Goal: Information Seeking & Learning: Learn about a topic

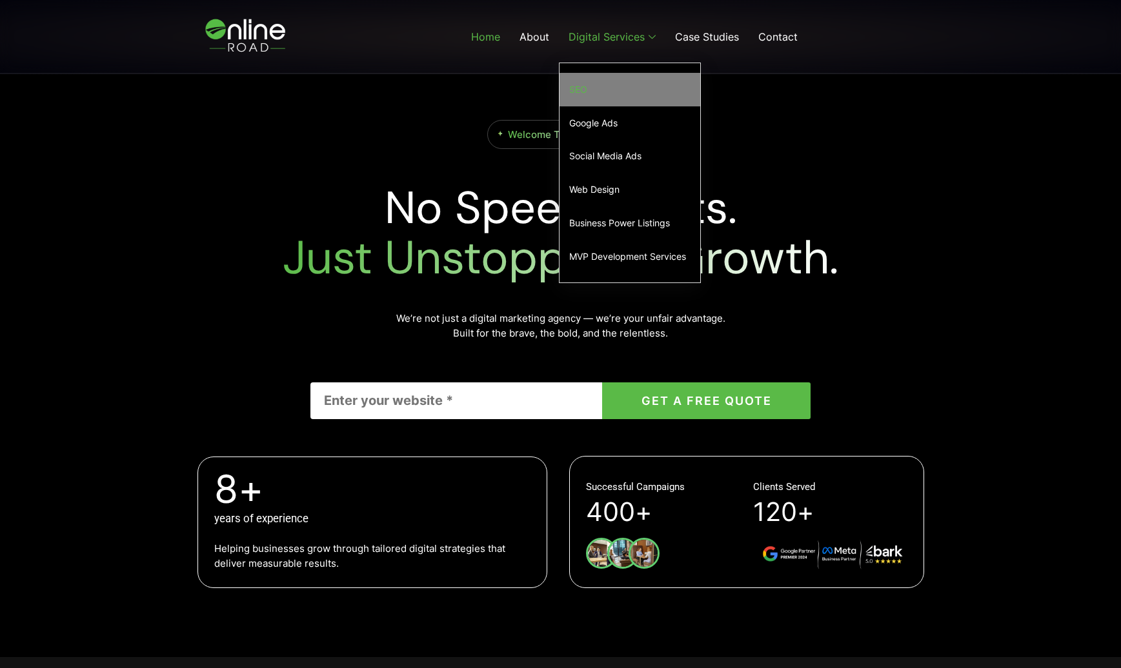
click at [583, 85] on link "SEO" at bounding box center [629, 90] width 141 height 34
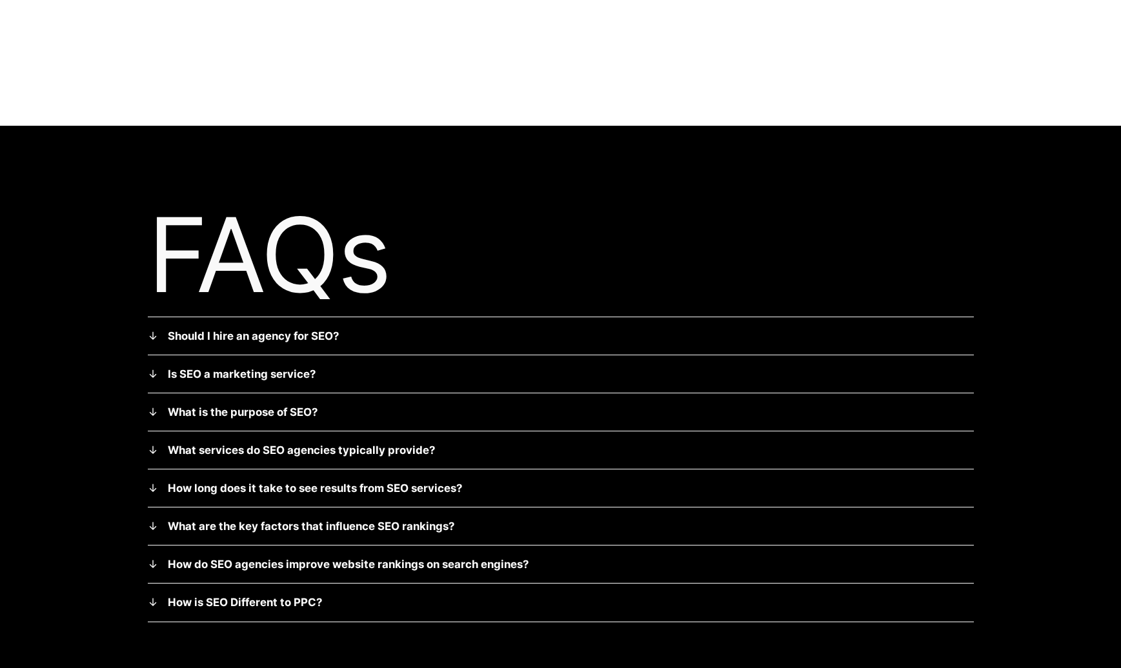
scroll to position [3320, 0]
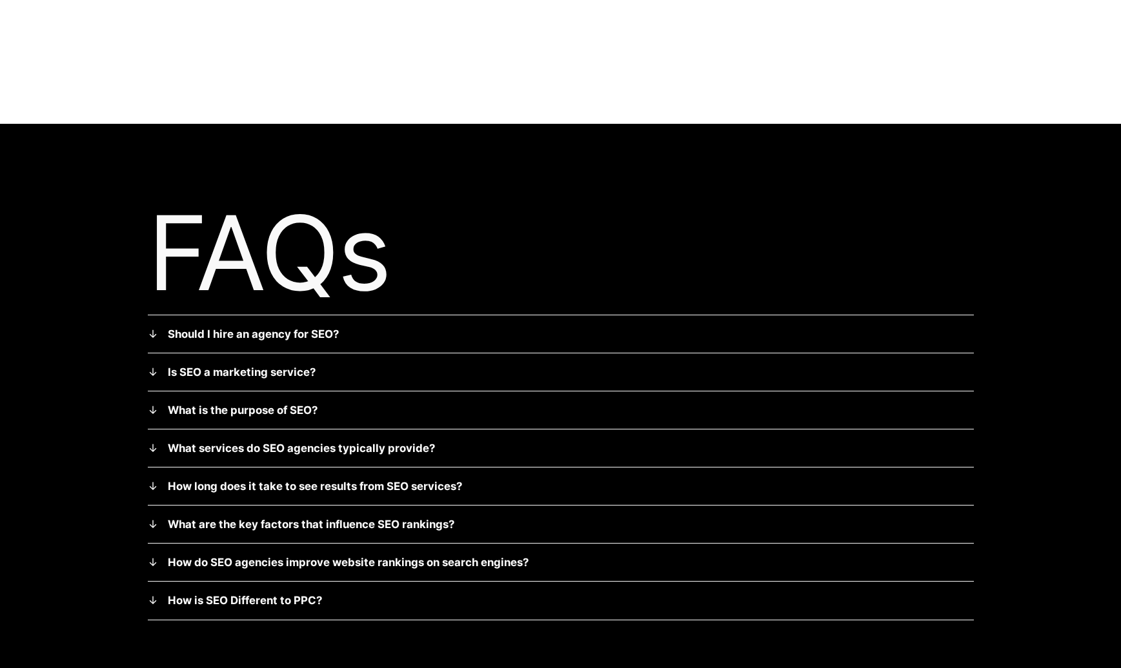
click at [154, 326] on summary "Should I hire an agency for SEO?" at bounding box center [561, 334] width 826 height 17
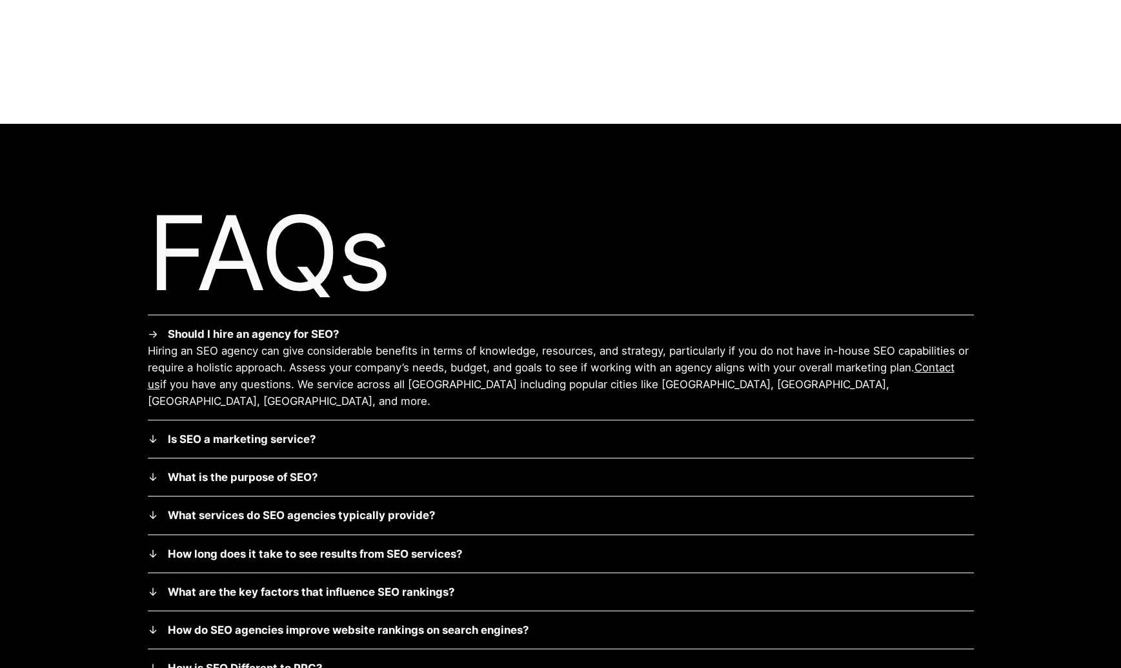
click at [154, 431] on summary "Is SEO a marketing service?" at bounding box center [561, 439] width 826 height 17
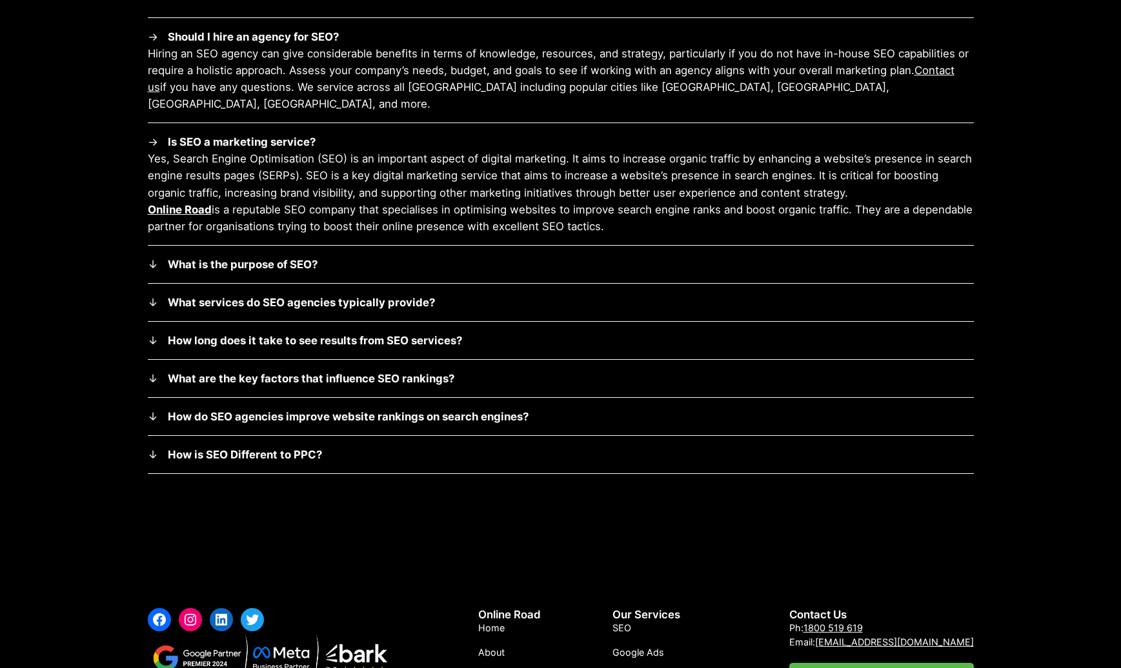
scroll to position [3620, 0]
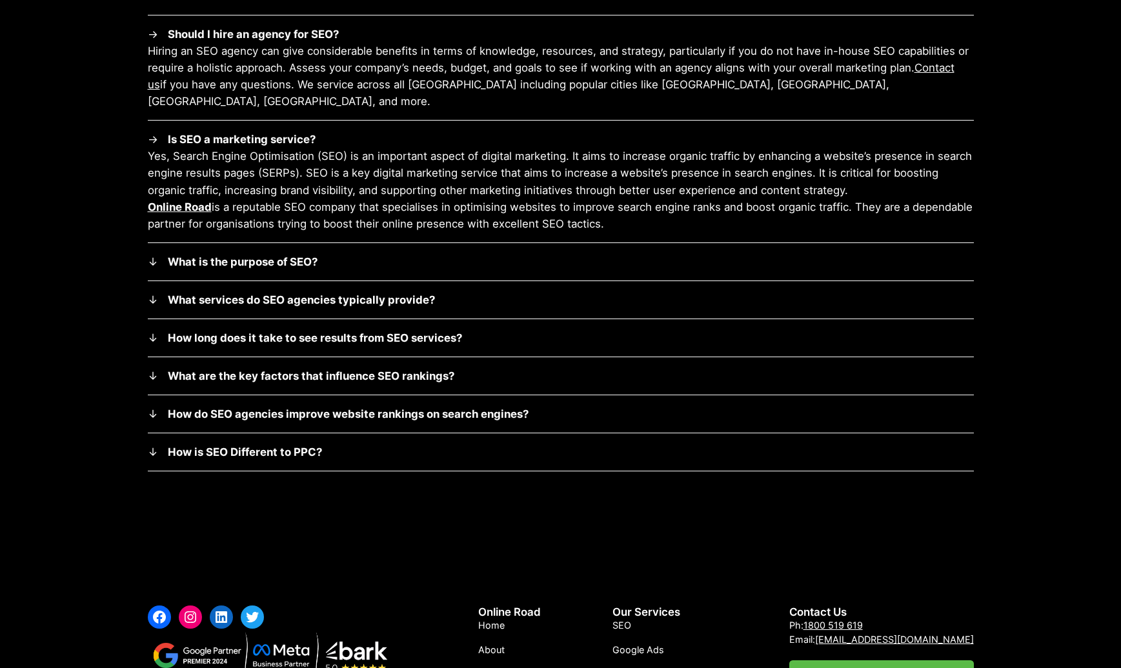
click at [153, 292] on summary "What services do SEO agencies typically provide?" at bounding box center [561, 300] width 826 height 17
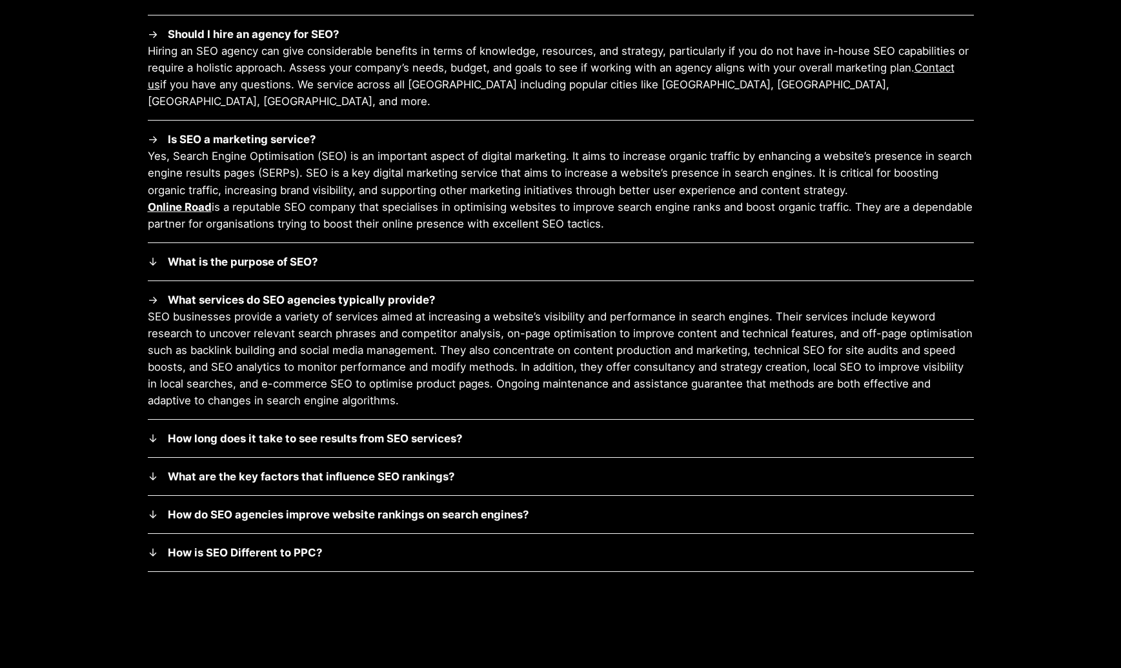
click at [154, 430] on summary "How long does it take to see results from SEO services?" at bounding box center [561, 438] width 826 height 17
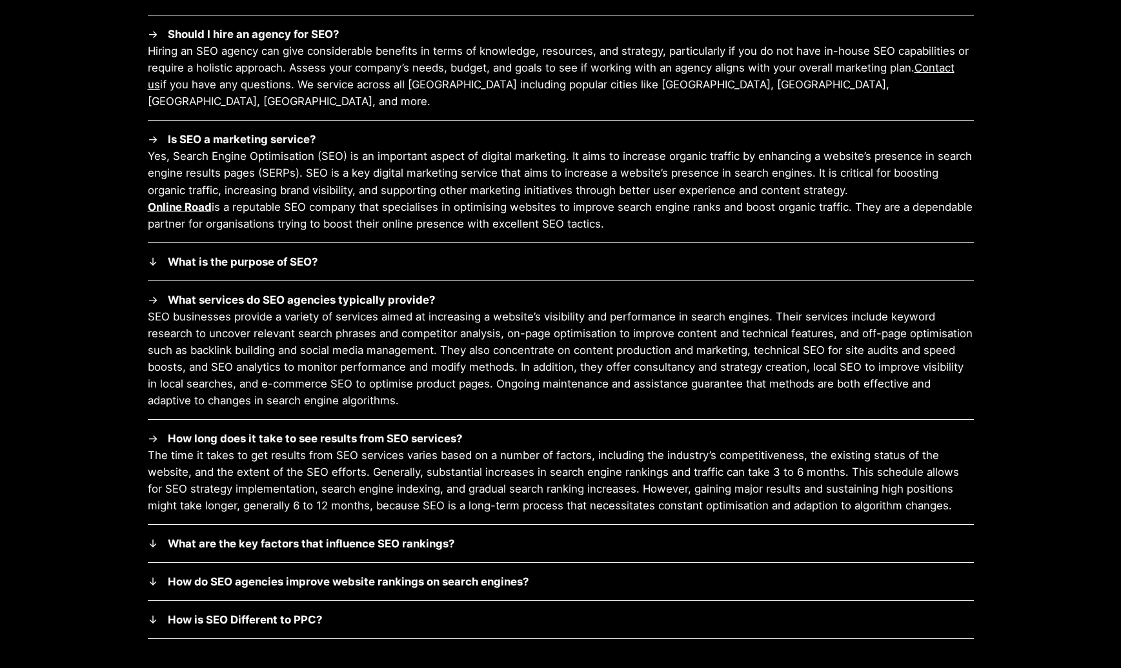
click at [157, 573] on summary "How do SEO agencies improve website rankings on search engines?" at bounding box center [561, 581] width 826 height 17
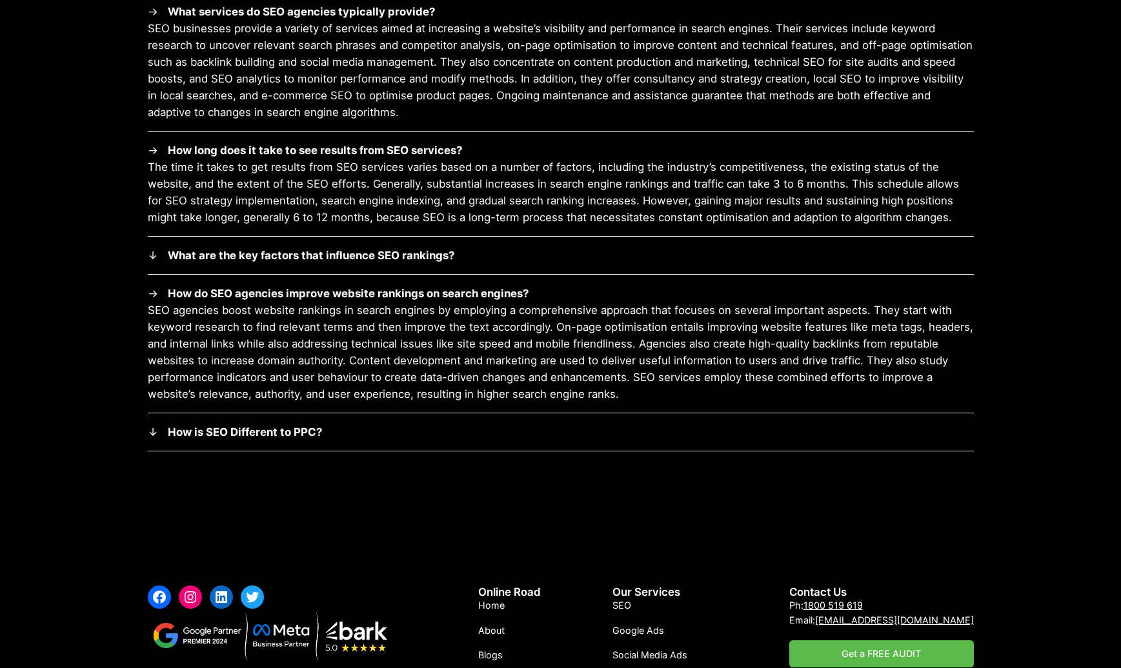
scroll to position [3911, 0]
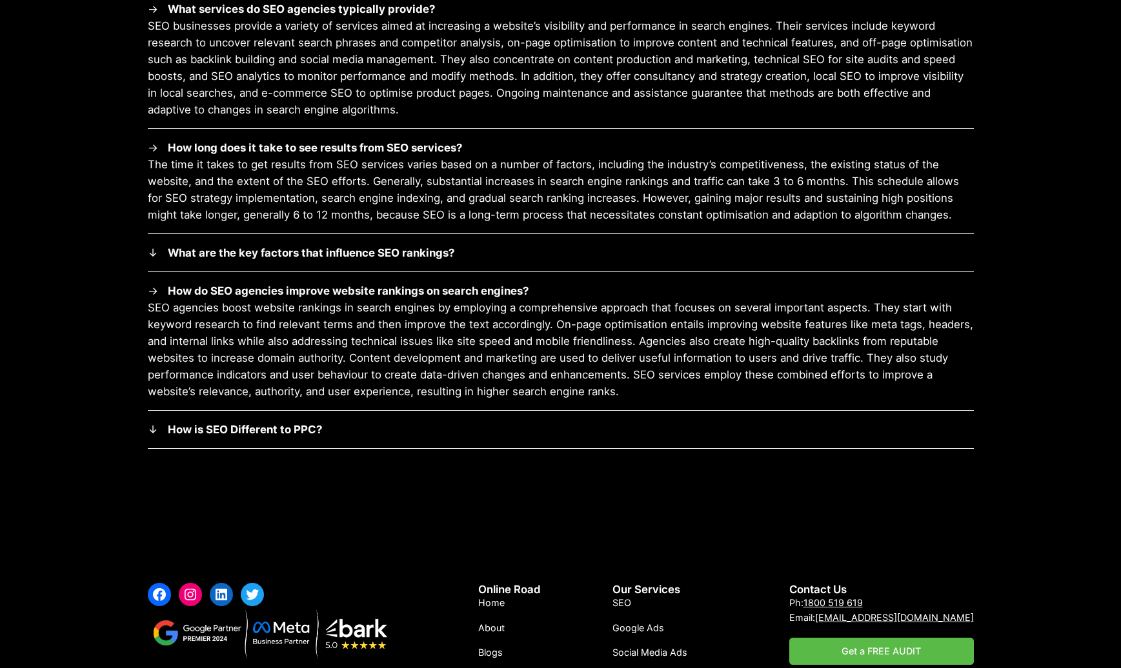
click at [157, 421] on summary "How is SEO Different to PPC?" at bounding box center [561, 429] width 826 height 17
